Goal: Use online tool/utility: Utilize a website feature to perform a specific function

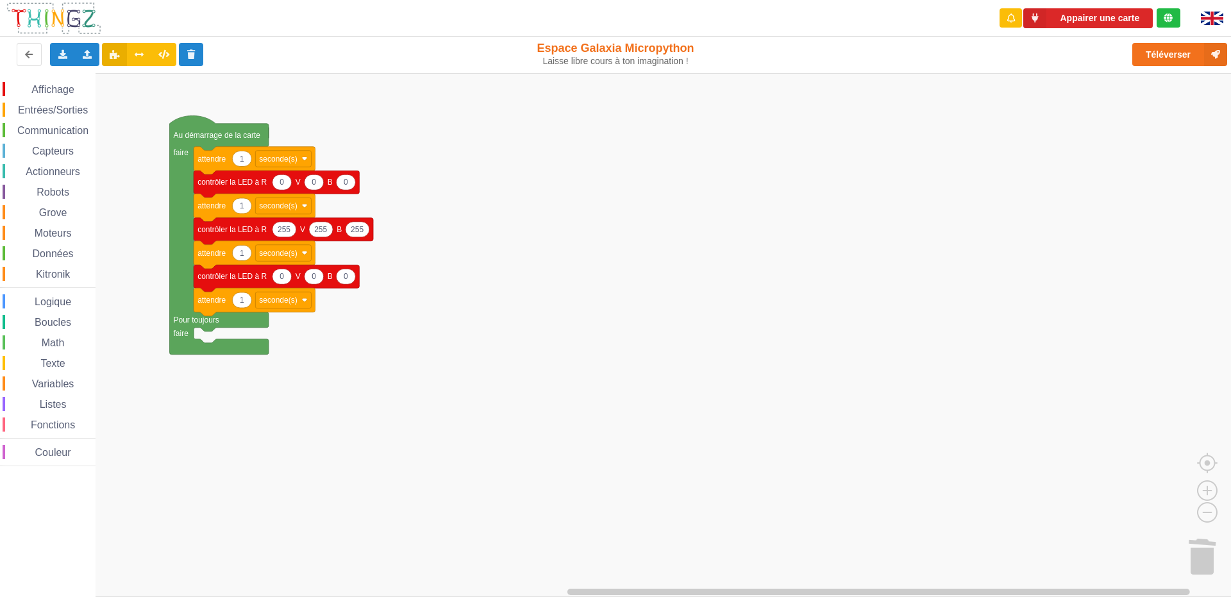
click at [228, 161] on icon "Espace de travail de Blocky" at bounding box center [254, 161] width 121 height 28
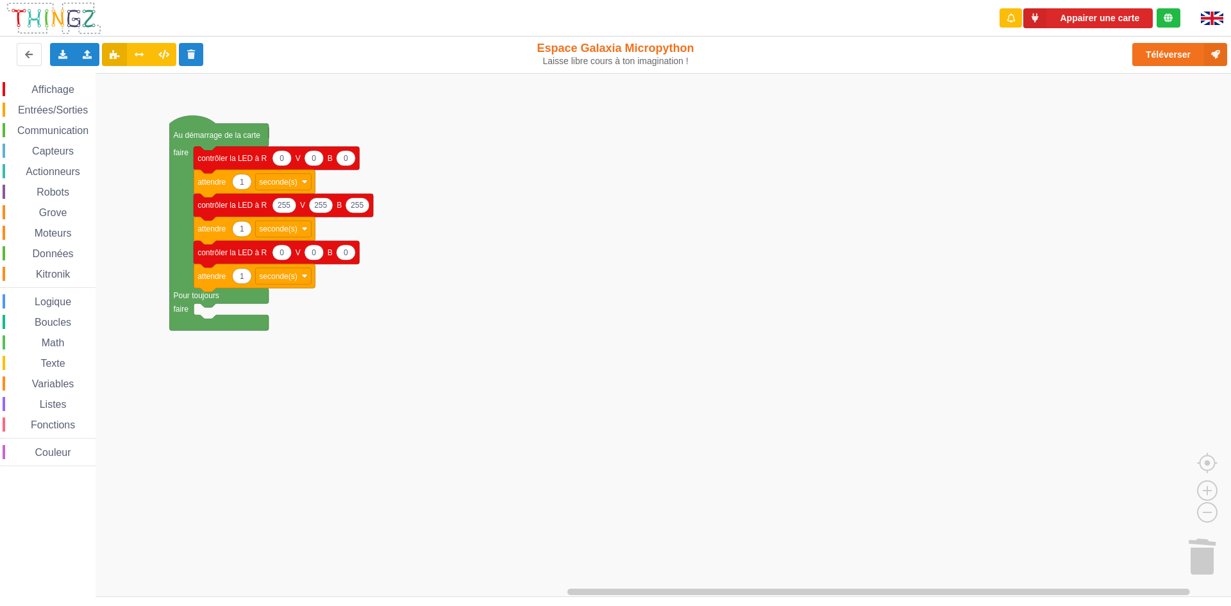
click at [228, 161] on text "contrôler la LED à R" at bounding box center [231, 158] width 69 height 9
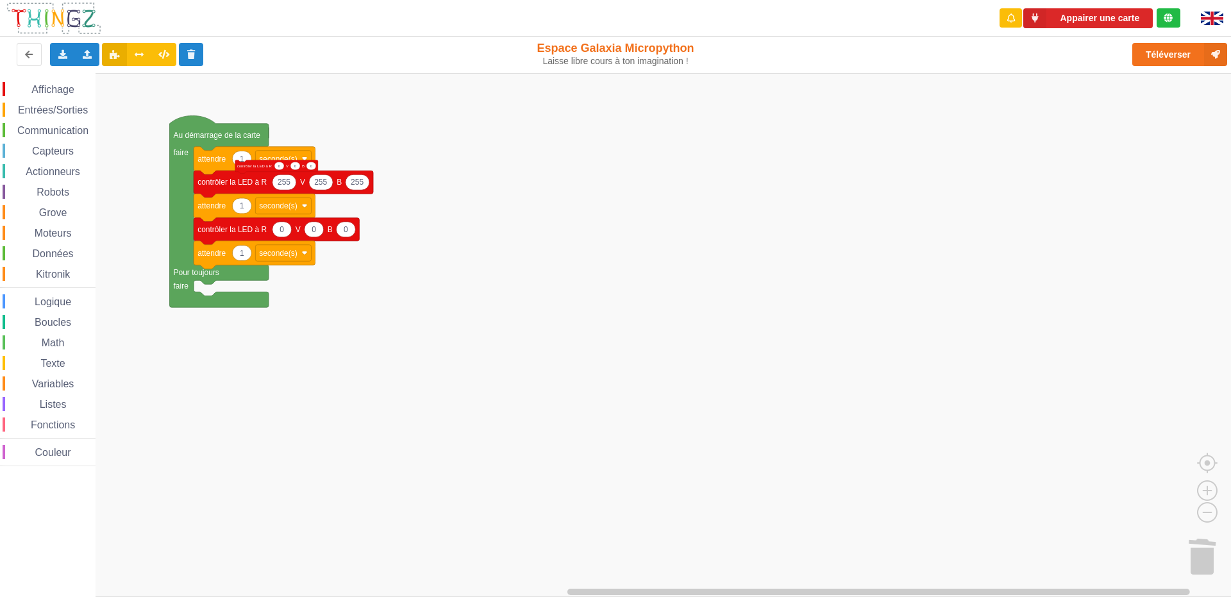
click at [228, 161] on icon "Espace de travail de Blocky" at bounding box center [254, 161] width 121 height 28
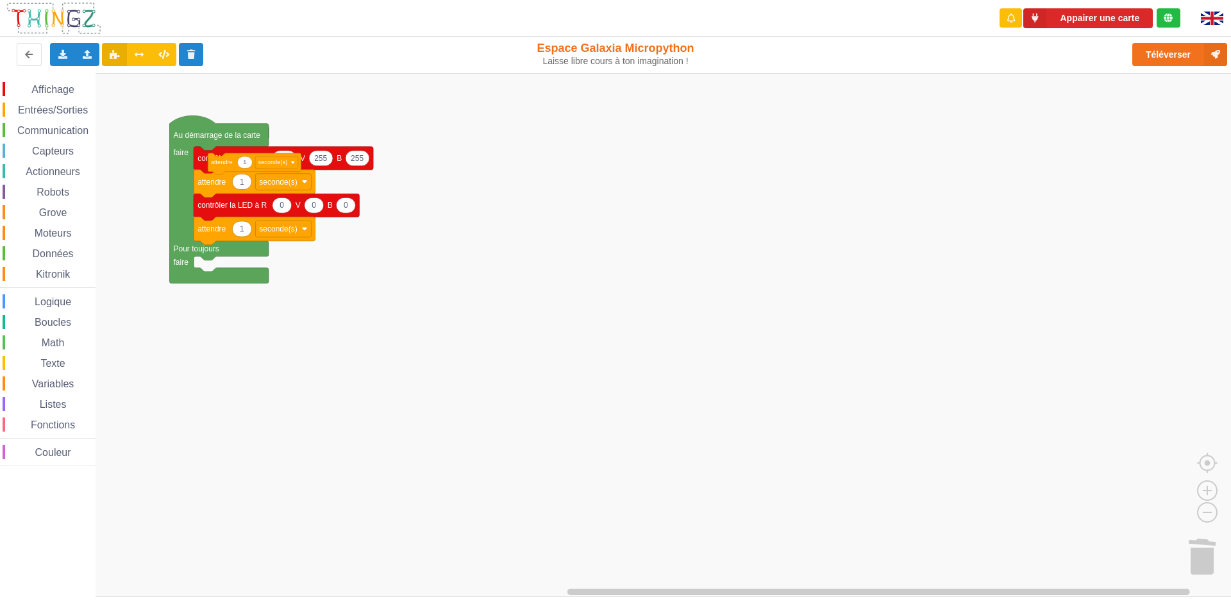
click at [228, 161] on text "contrôler la LED à R" at bounding box center [231, 158] width 69 height 9
click at [228, 170] on icon "Espace de travail de Blocky" at bounding box center [254, 184] width 121 height 28
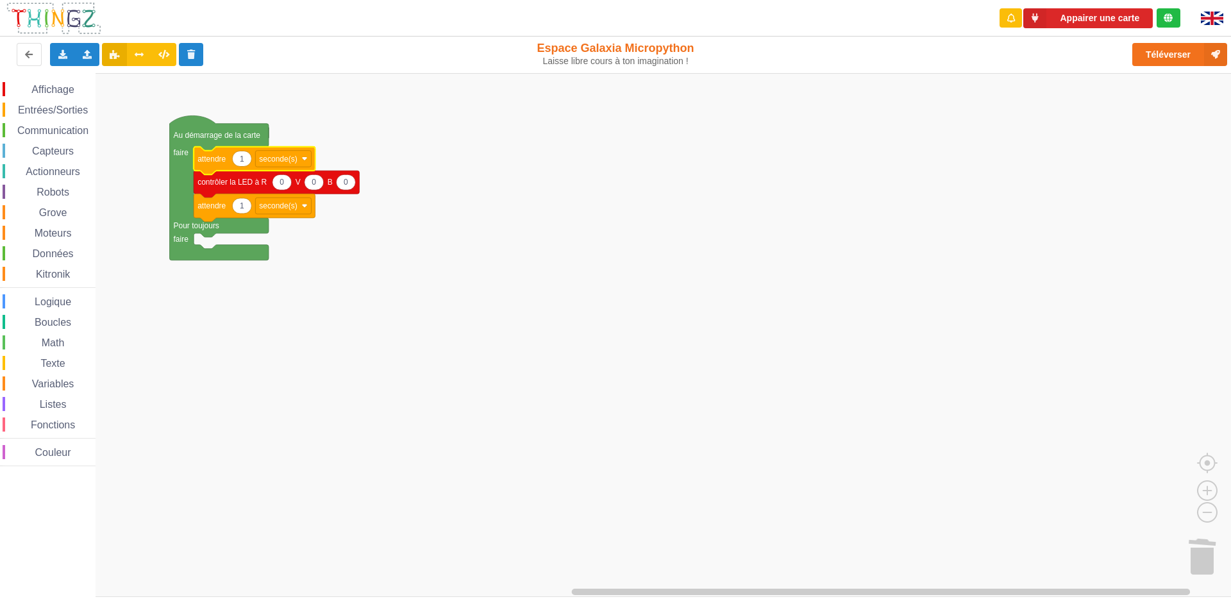
click at [228, 178] on text "contrôler la LED à R" at bounding box center [231, 182] width 69 height 9
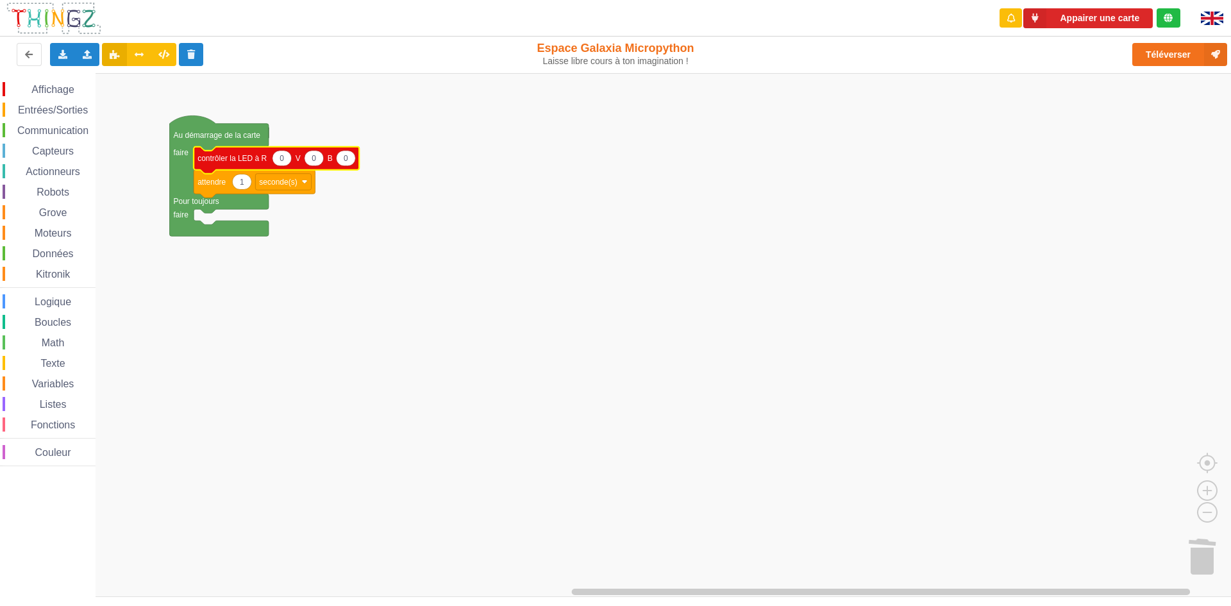
click at [228, 161] on icon "Au démarrage de la carte faire Pour toujours faire 0 0 0 1 attendre seconde(s) …" at bounding box center [620, 335] width 1240 height 524
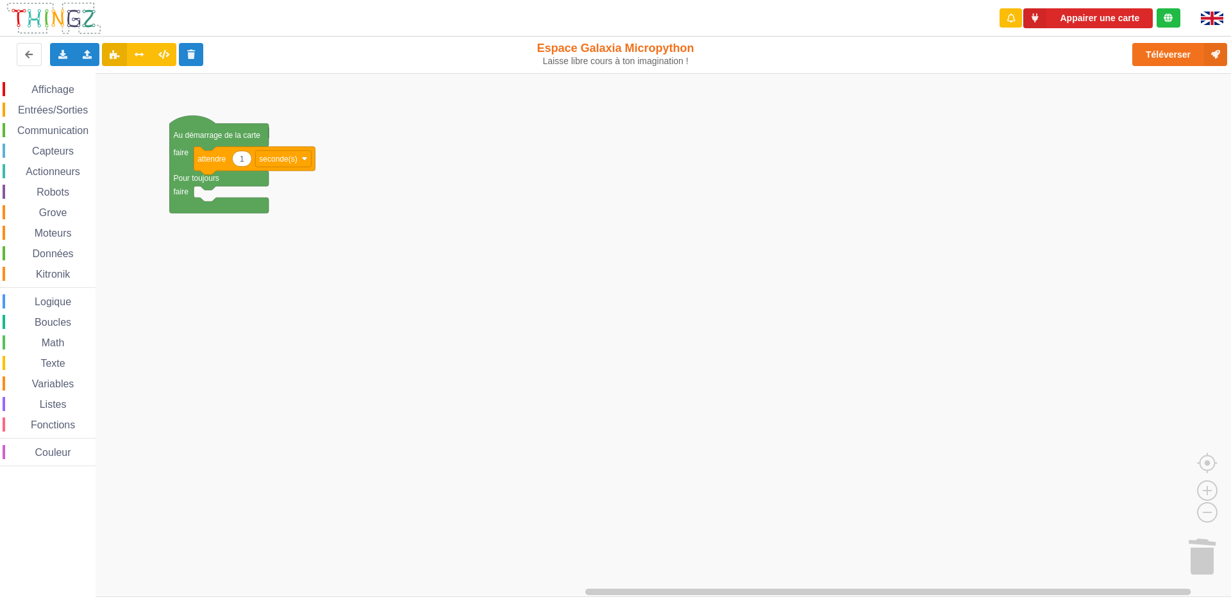
click at [228, 161] on icon "Espace de travail de Blocky" at bounding box center [254, 161] width 121 height 28
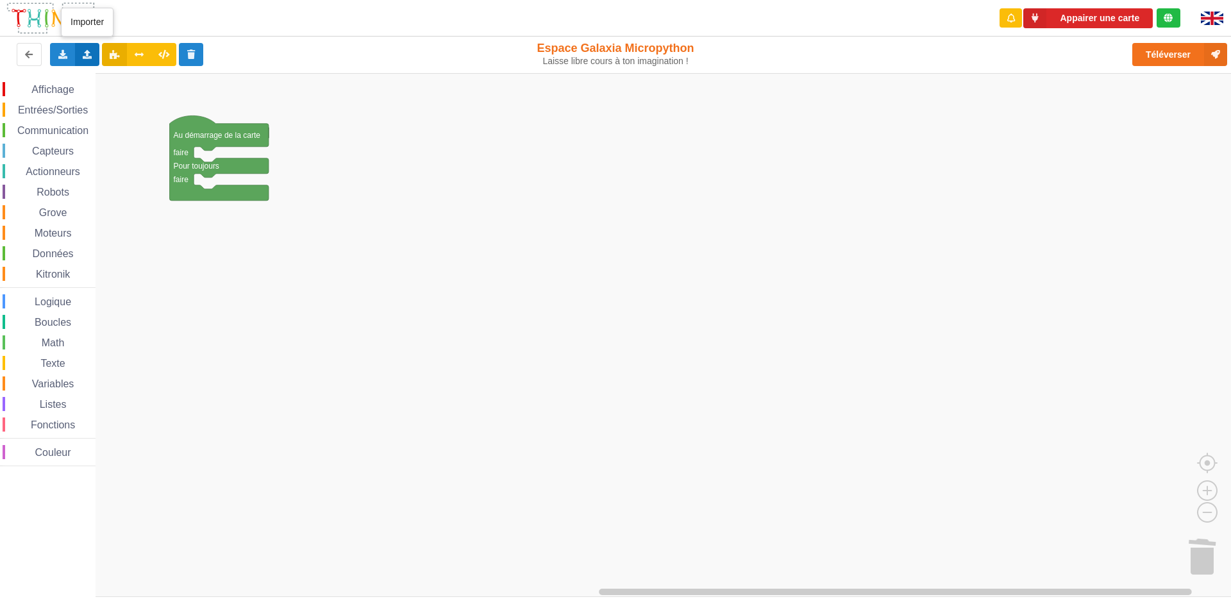
click at [88, 55] on icon at bounding box center [87, 54] width 11 height 8
click at [310, 136] on rect "Espace de travail de Blocky" at bounding box center [620, 335] width 1240 height 524
click at [90, 53] on icon at bounding box center [87, 54] width 11 height 8
click at [101, 71] on div "Importer un assemblage de blocs" at bounding box center [168, 78] width 171 height 23
click at [85, 49] on div "Importer un assemblage de blocs Importer du code Python" at bounding box center [87, 54] width 25 height 23
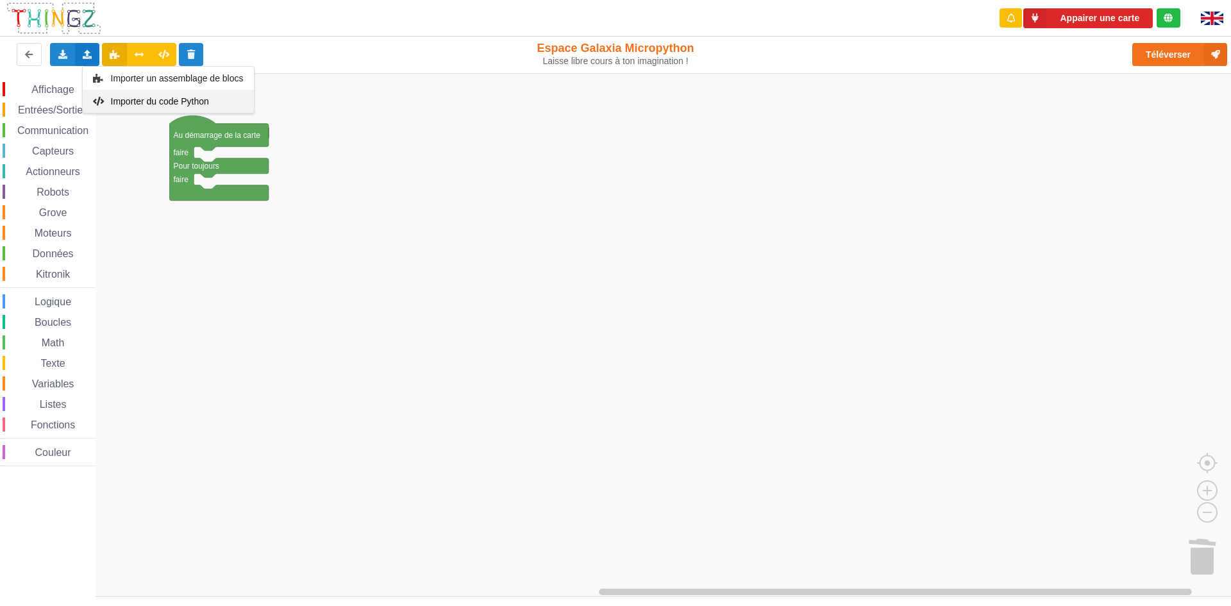
click at [111, 99] on span "Importer du code Python" at bounding box center [159, 101] width 98 height 10
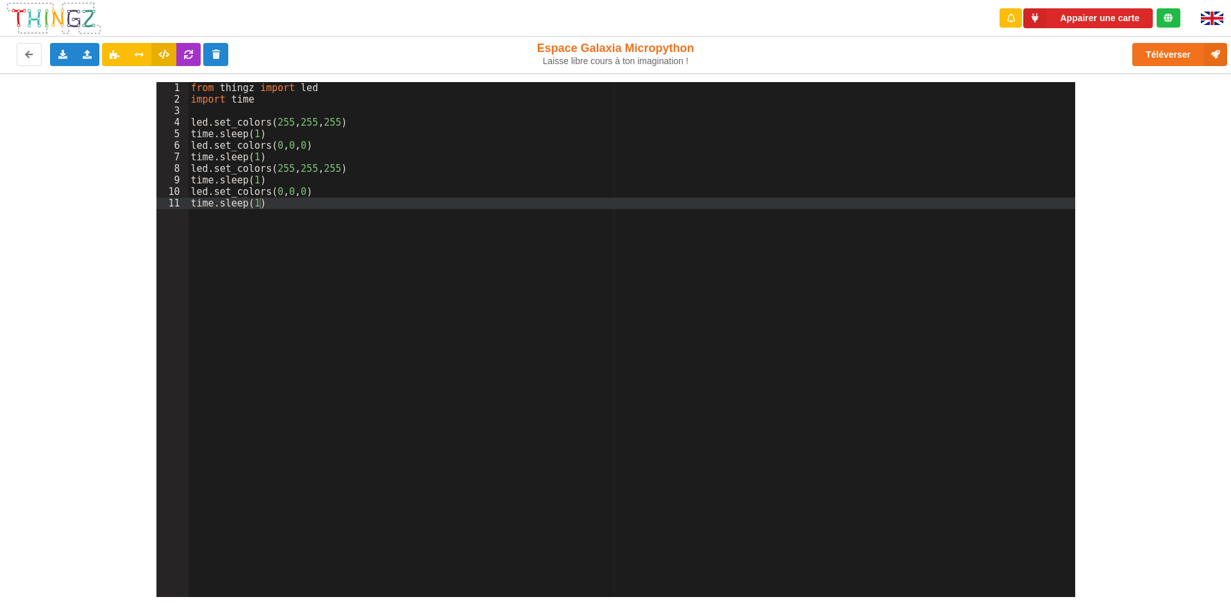
click at [337, 209] on div "from thingz import led import time led . set_colors ( 255 , 255 , 255 ) time . …" at bounding box center [632, 351] width 887 height 538
click at [1093, 14] on button "Appairer une carte" at bounding box center [1088, 18] width 130 height 20
click at [1110, 15] on button "Appairer une carte" at bounding box center [1088, 18] width 130 height 20
click at [1161, 40] on div "Téléverser" at bounding box center [984, 54] width 505 height 41
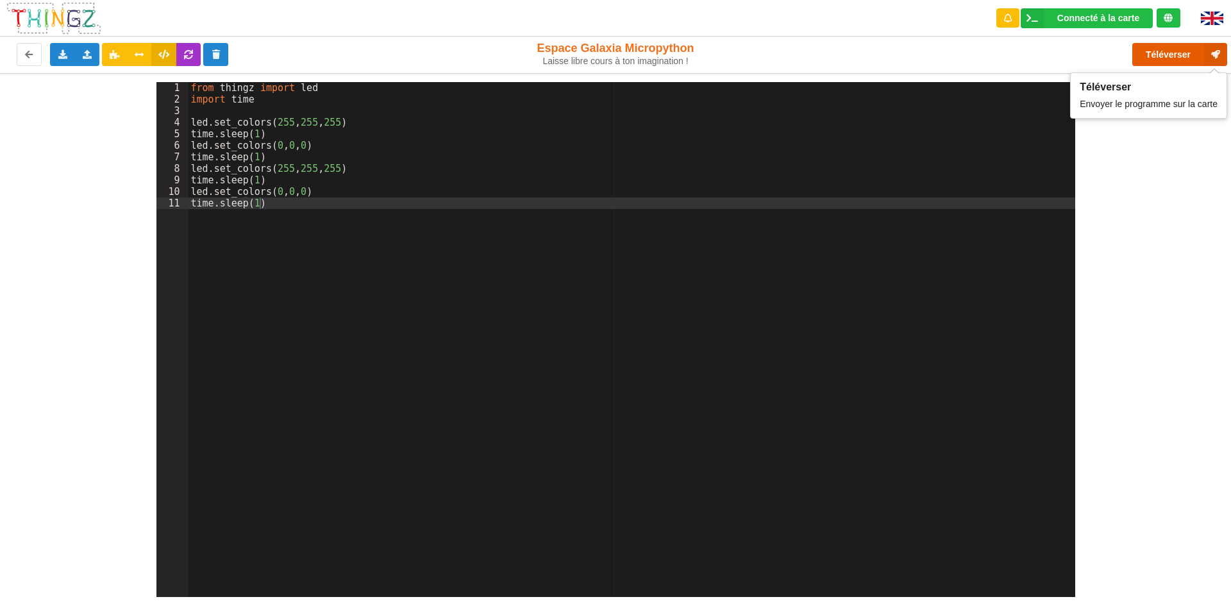
click at [1160, 49] on button "Téléverser" at bounding box center [1179, 54] width 95 height 23
click at [1158, 52] on button "Téléverser" at bounding box center [1179, 54] width 95 height 23
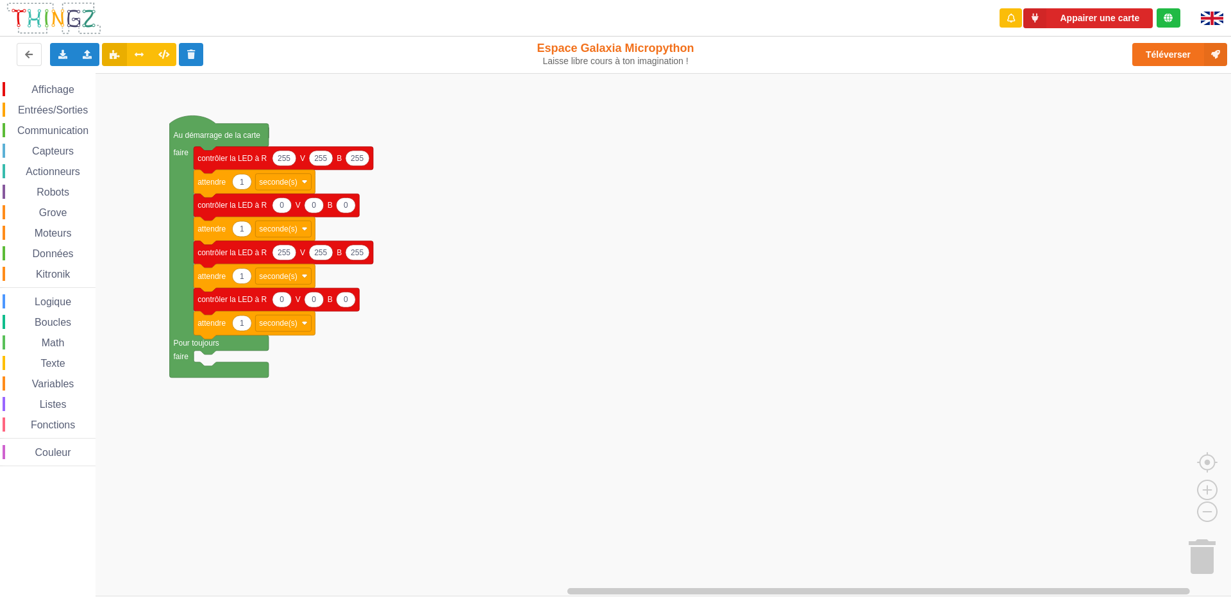
click at [215, 135] on text "Au démarrage de la carte" at bounding box center [217, 135] width 87 height 9
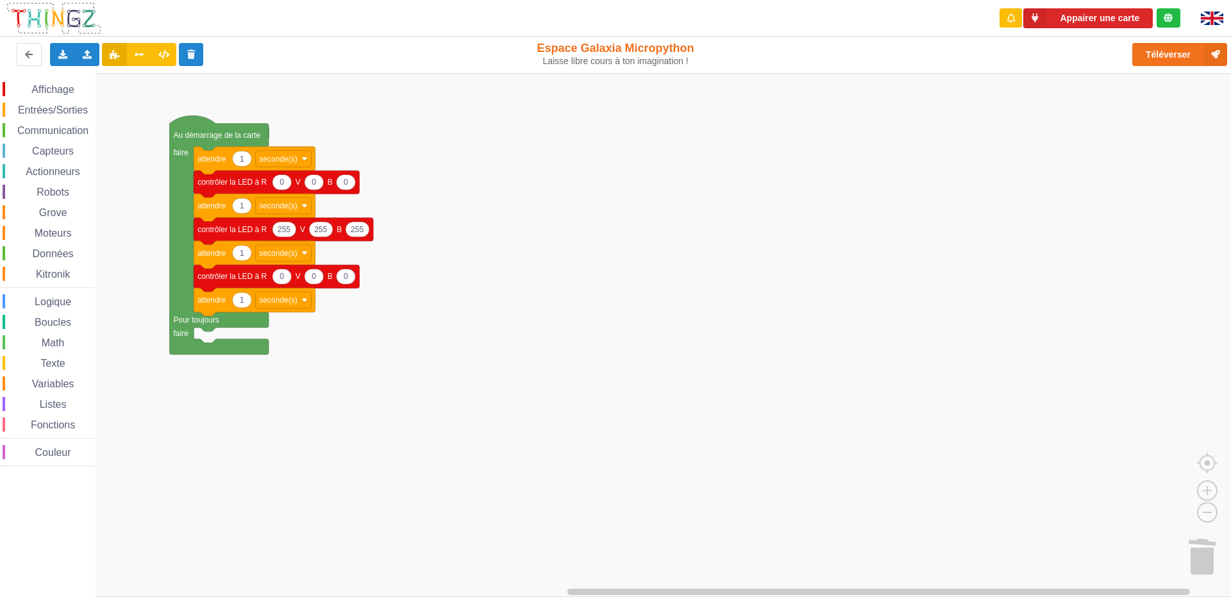
click at [234, 161] on icon "Espace de travail de Blocky" at bounding box center [241, 158] width 19 height 15
click at [219, 161] on text "attendre" at bounding box center [211, 158] width 28 height 9
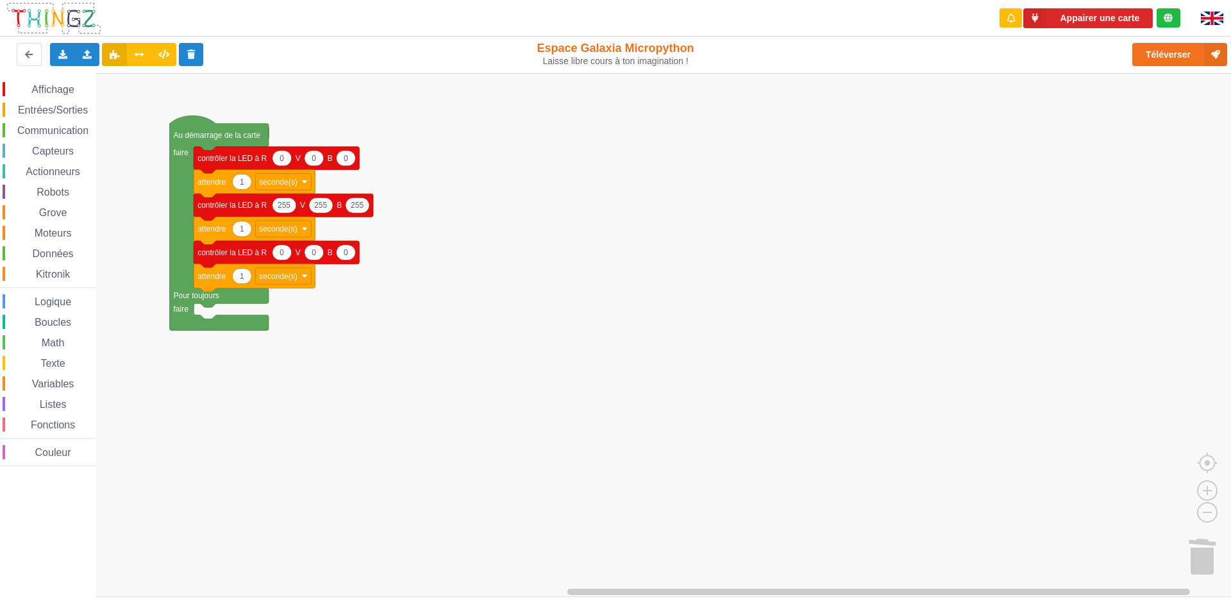
click at [219, 161] on text "contrôler la LED à R" at bounding box center [231, 158] width 69 height 9
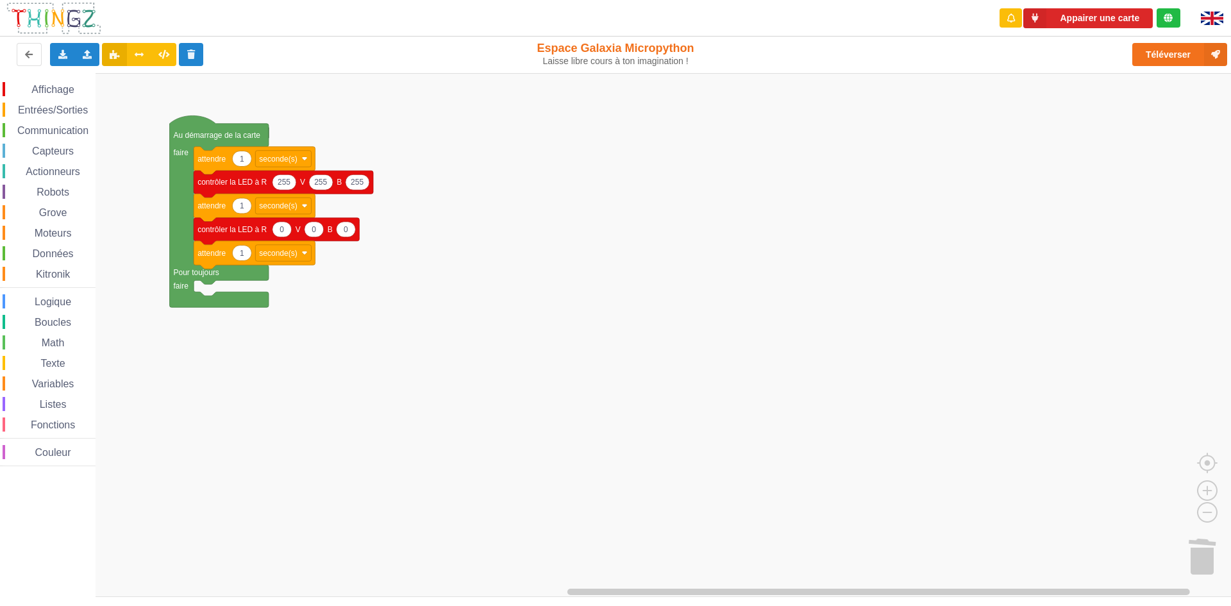
click at [219, 161] on text "attendre" at bounding box center [211, 158] width 28 height 9
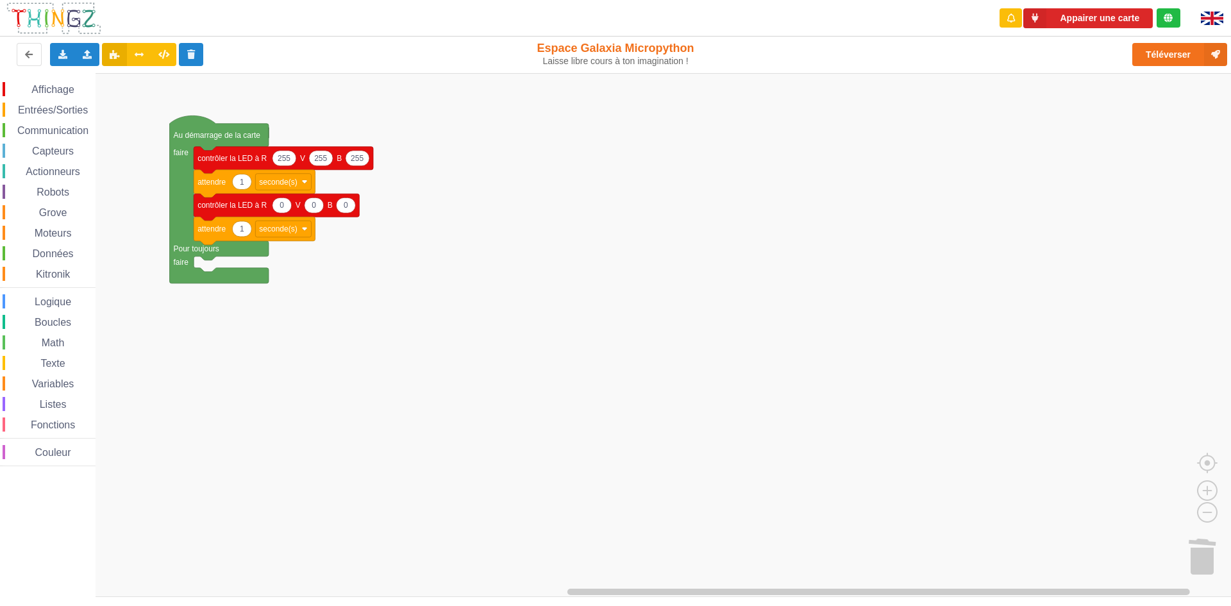
click at [219, 161] on text "contrôler la LED à R" at bounding box center [231, 158] width 69 height 9
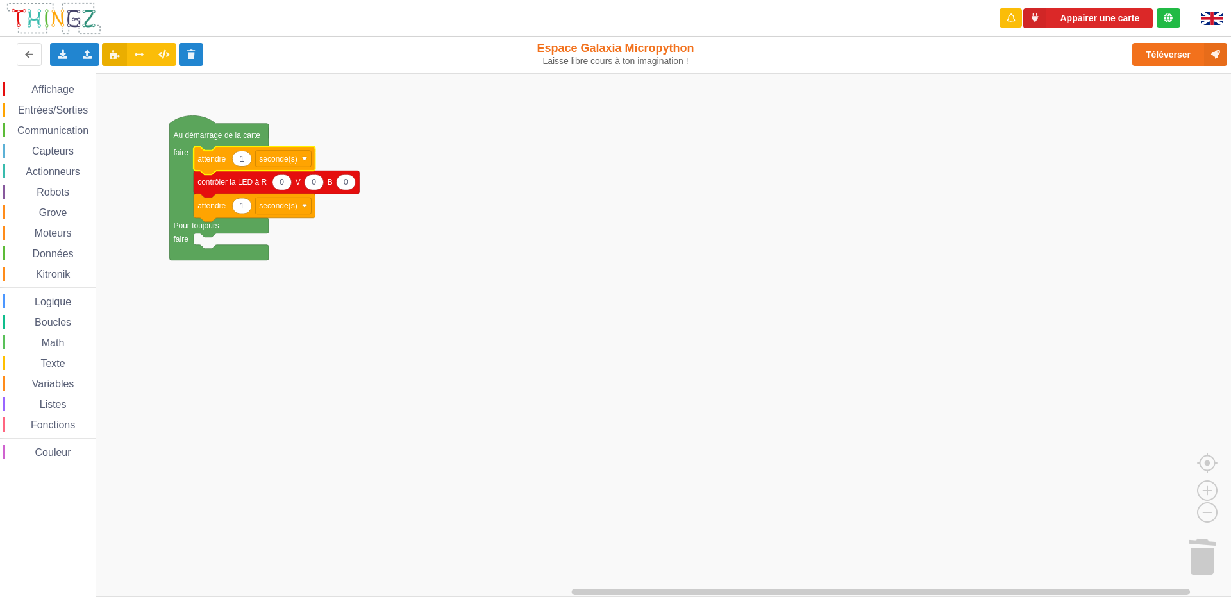
click at [219, 161] on text "attendre" at bounding box center [211, 158] width 28 height 9
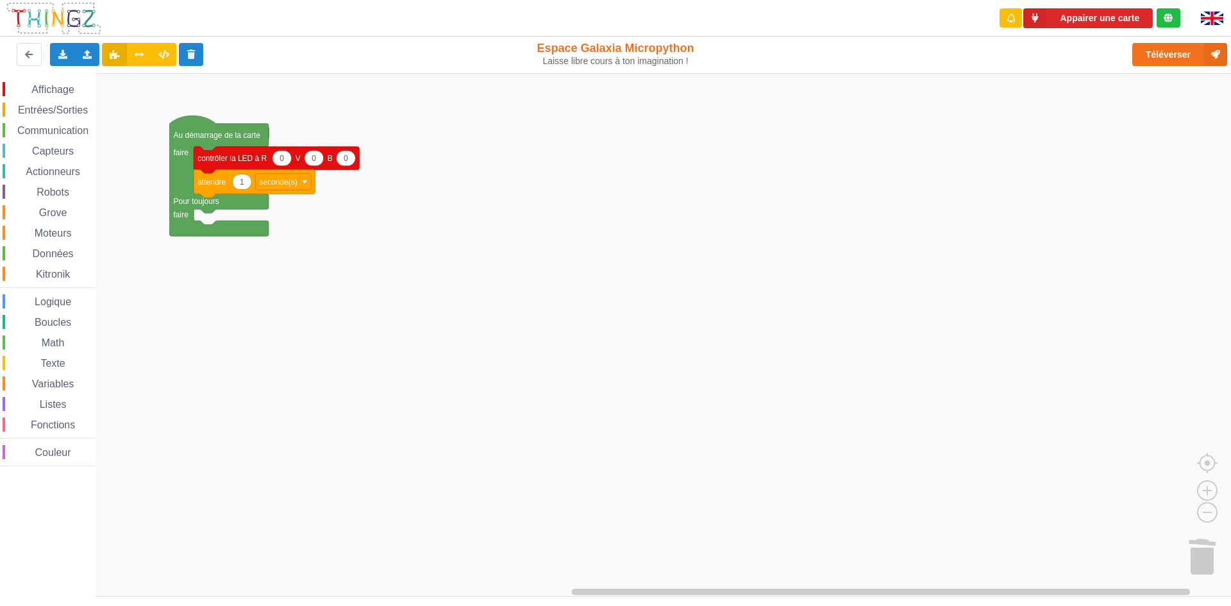
click at [219, 161] on text "contrôler la LED à R" at bounding box center [231, 158] width 69 height 9
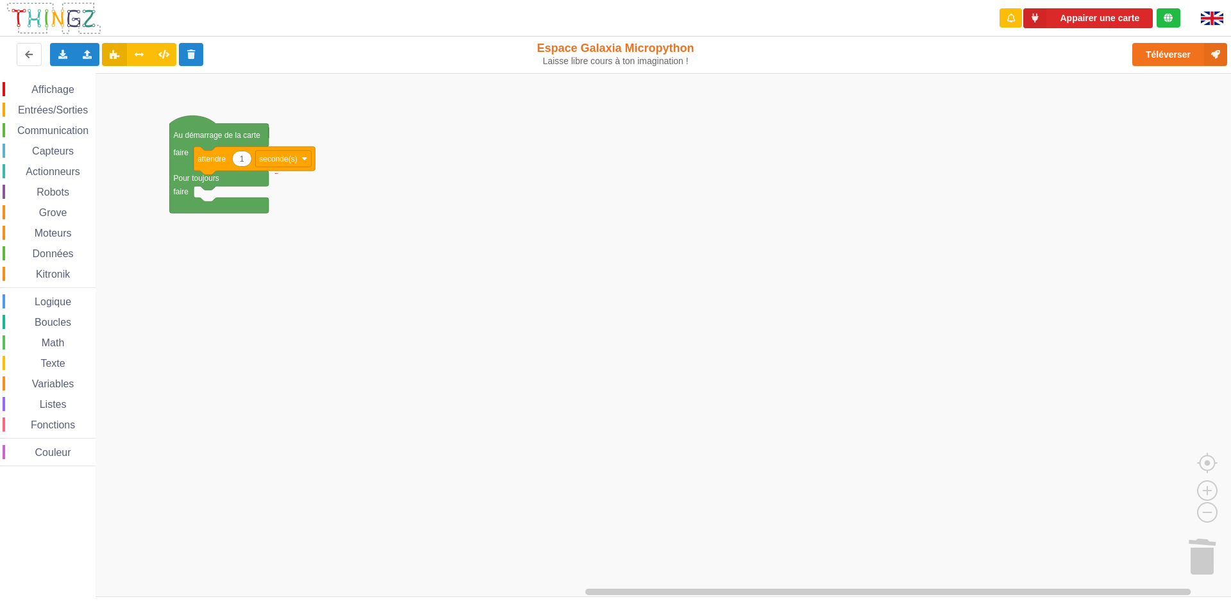
click at [219, 161] on text "attendre" at bounding box center [211, 158] width 28 height 9
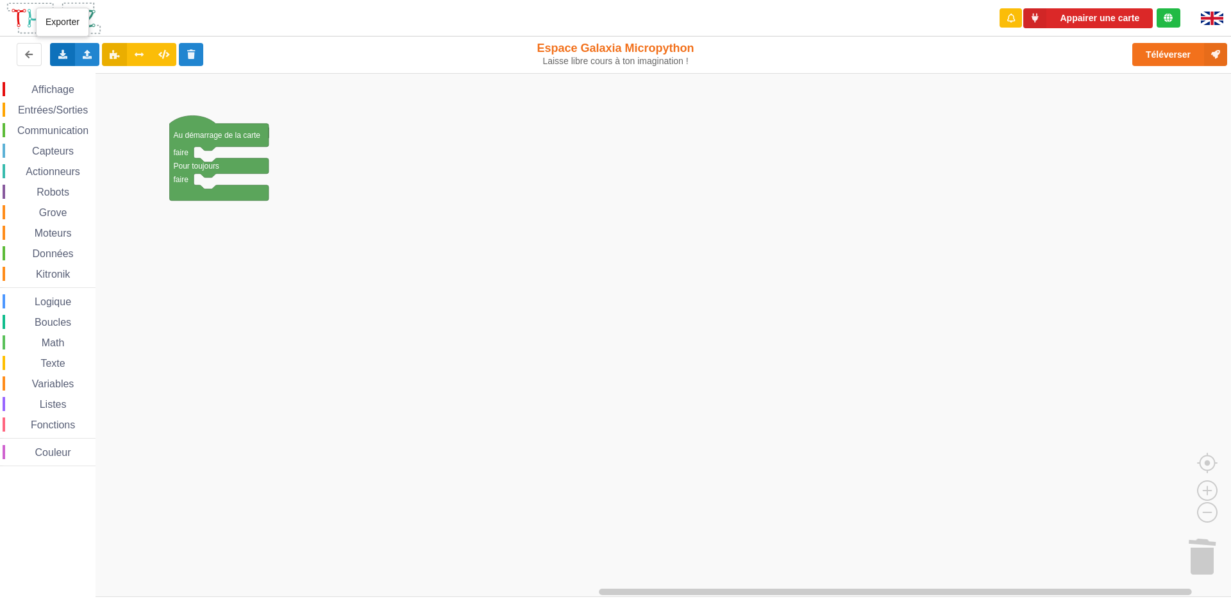
click at [61, 53] on icon at bounding box center [62, 54] width 11 height 8
click at [74, 72] on div "Exporter l'assemblage de blocs" at bounding box center [167, 78] width 233 height 23
click at [90, 53] on icon at bounding box center [87, 54] width 11 height 8
click at [105, 80] on div "Importer un assemblage de blocs" at bounding box center [168, 78] width 171 height 23
click at [93, 56] on div "Importer un assemblage de blocs Importer du code Python" at bounding box center [87, 54] width 25 height 23
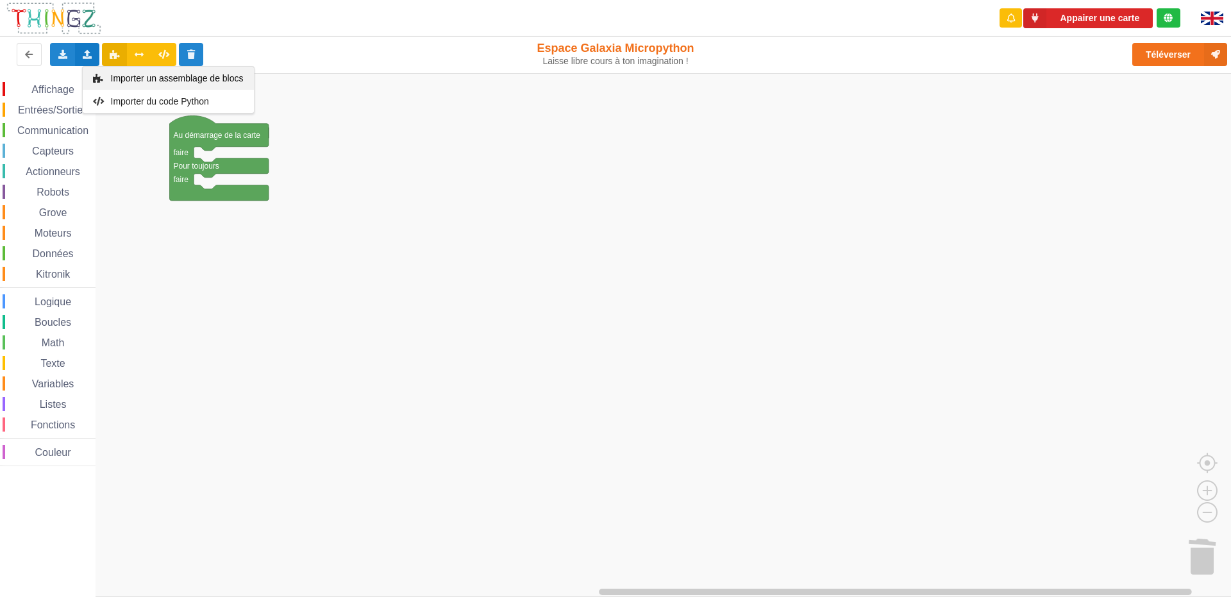
click at [103, 78] on icon at bounding box center [98, 78] width 11 height 9
